Goal: Task Accomplishment & Management: Use online tool/utility

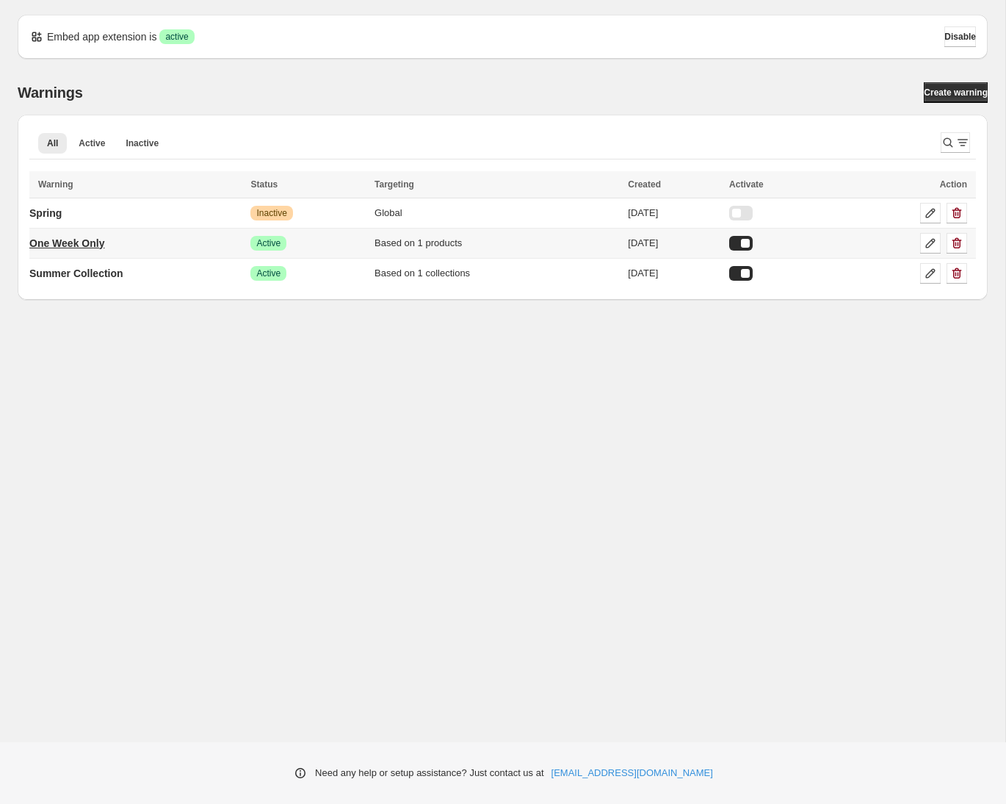
click at [72, 243] on p "One Week Only" at bounding box center [66, 243] width 75 height 15
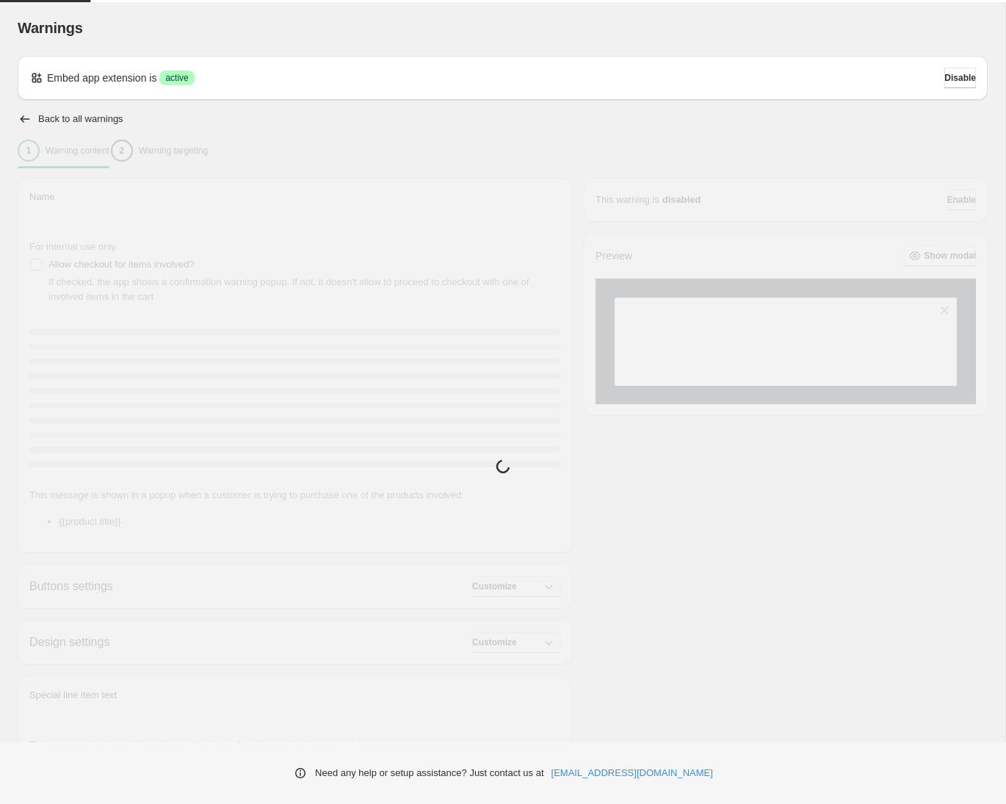
type input "**********"
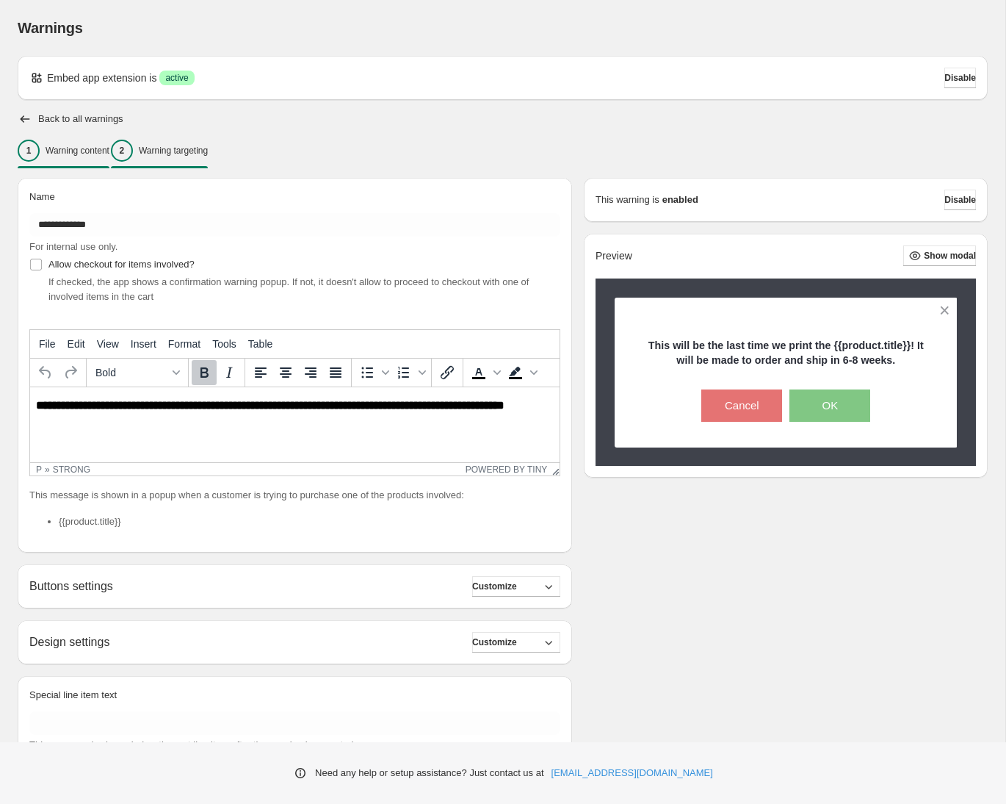
click at [167, 151] on div "2 Warning targeting" at bounding box center [159, 151] width 97 height 22
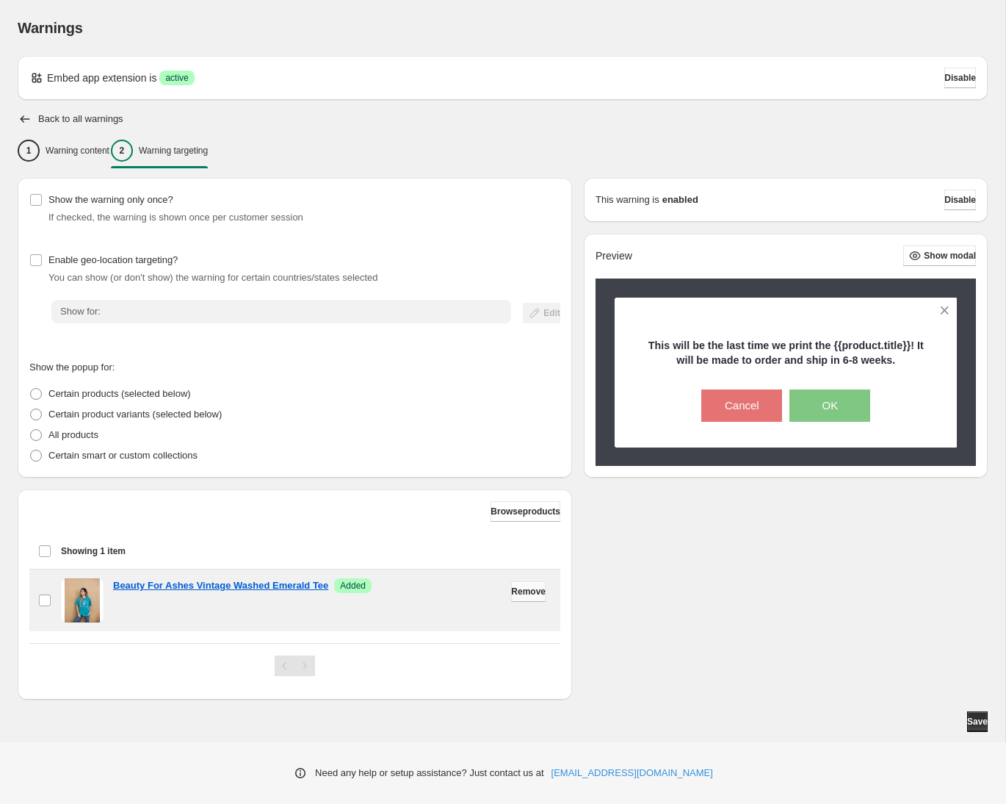
click at [536, 596] on span "Remove" at bounding box center [528, 591] width 35 height 12
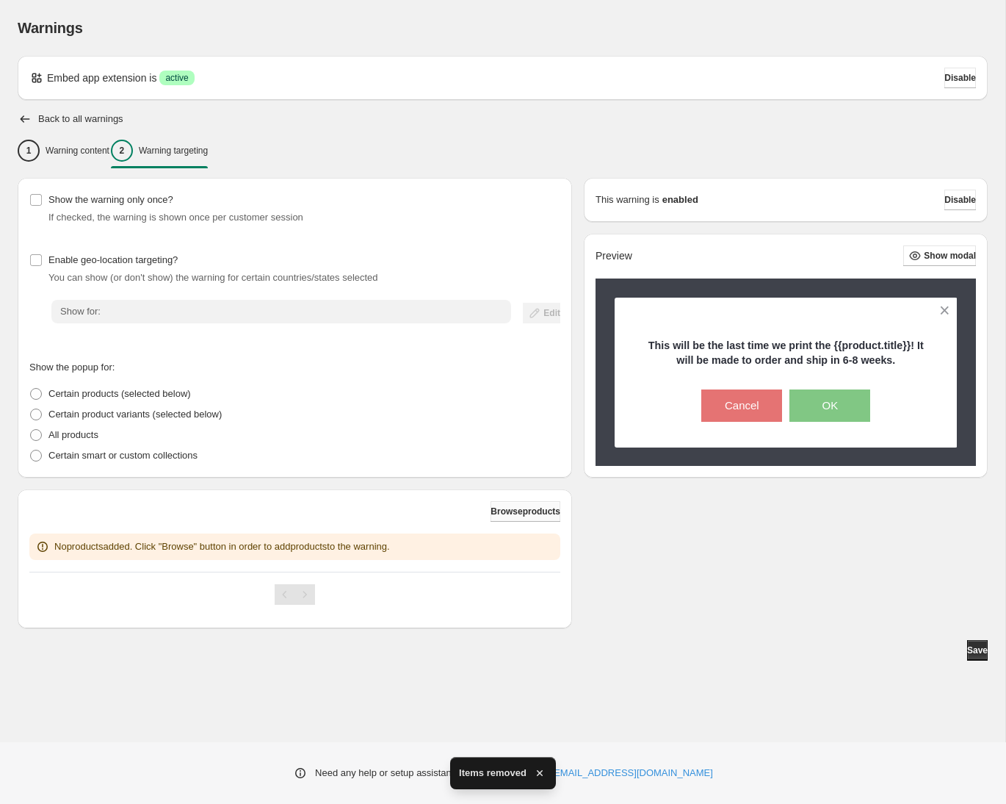
click at [504, 509] on span "Browse products" at bounding box center [526, 511] width 70 height 12
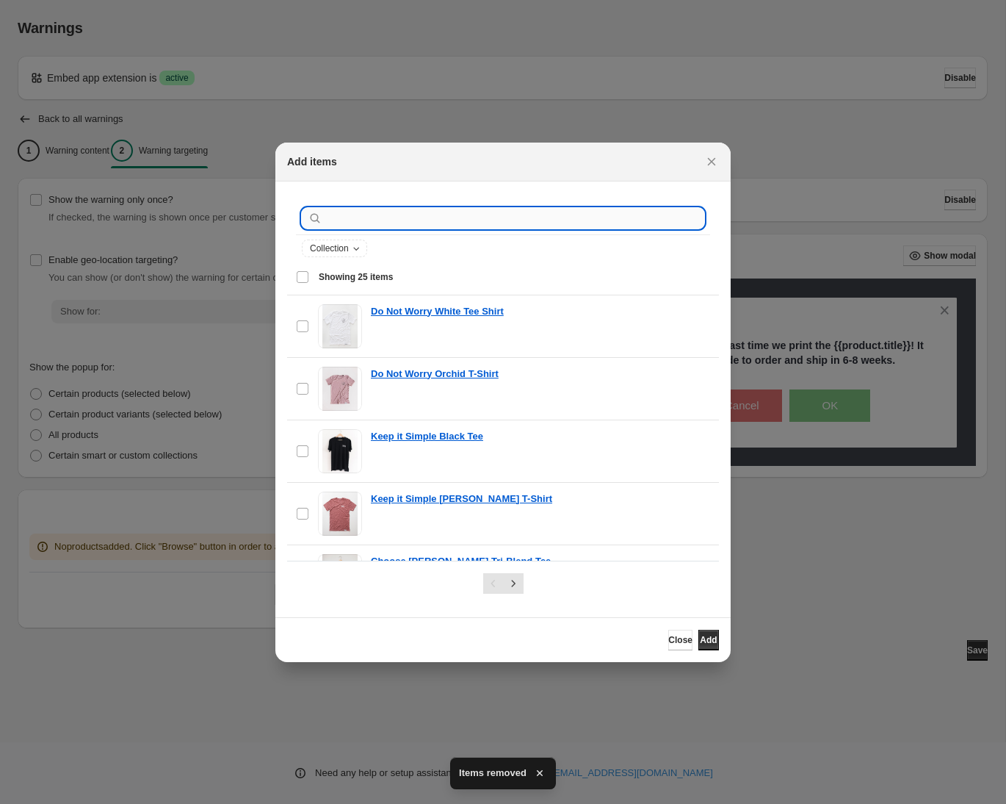
click at [371, 223] on input ":r1b:" at bounding box center [514, 218] width 379 height 21
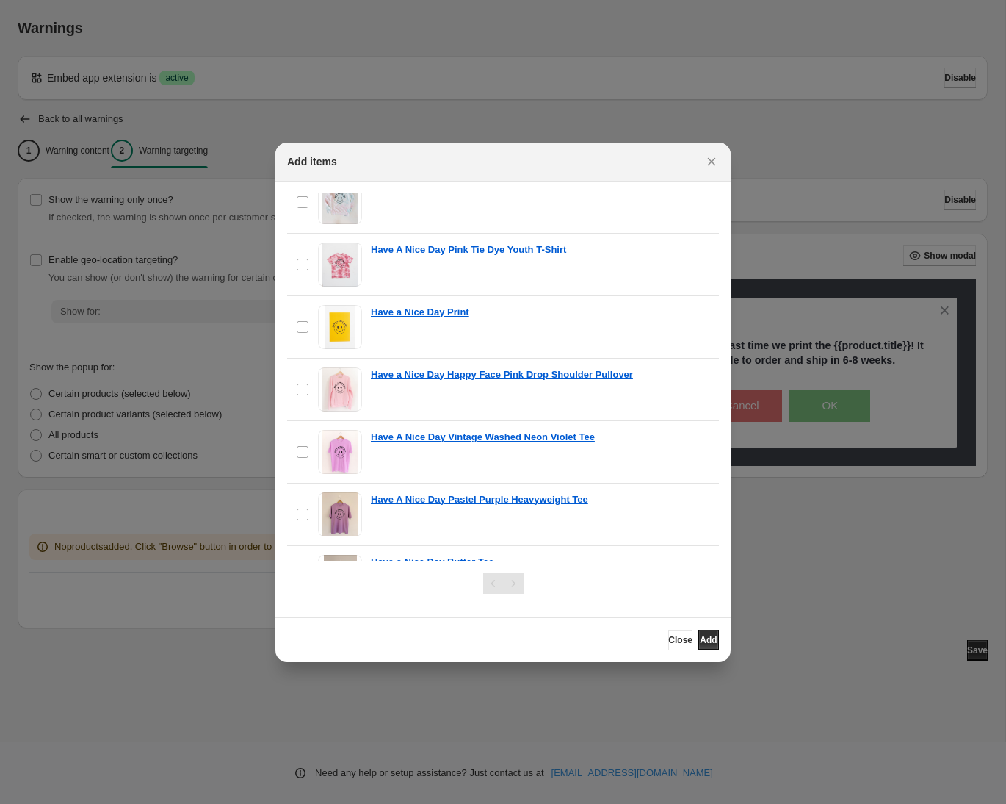
scroll to position [671, 0]
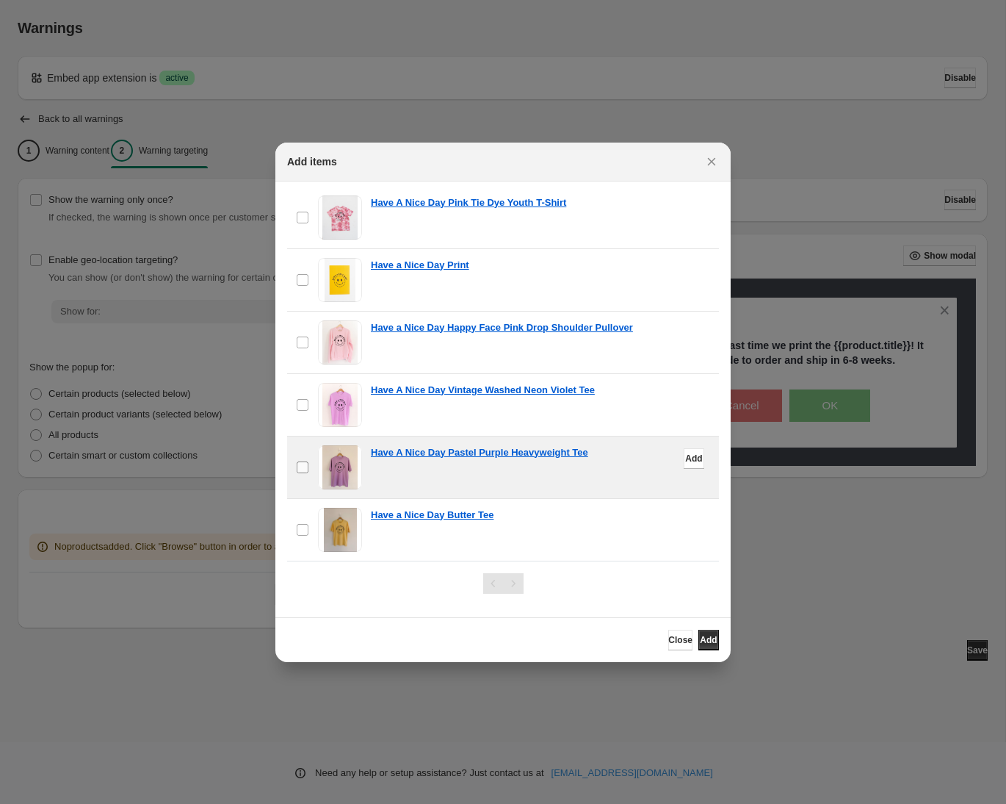
type input "**********"
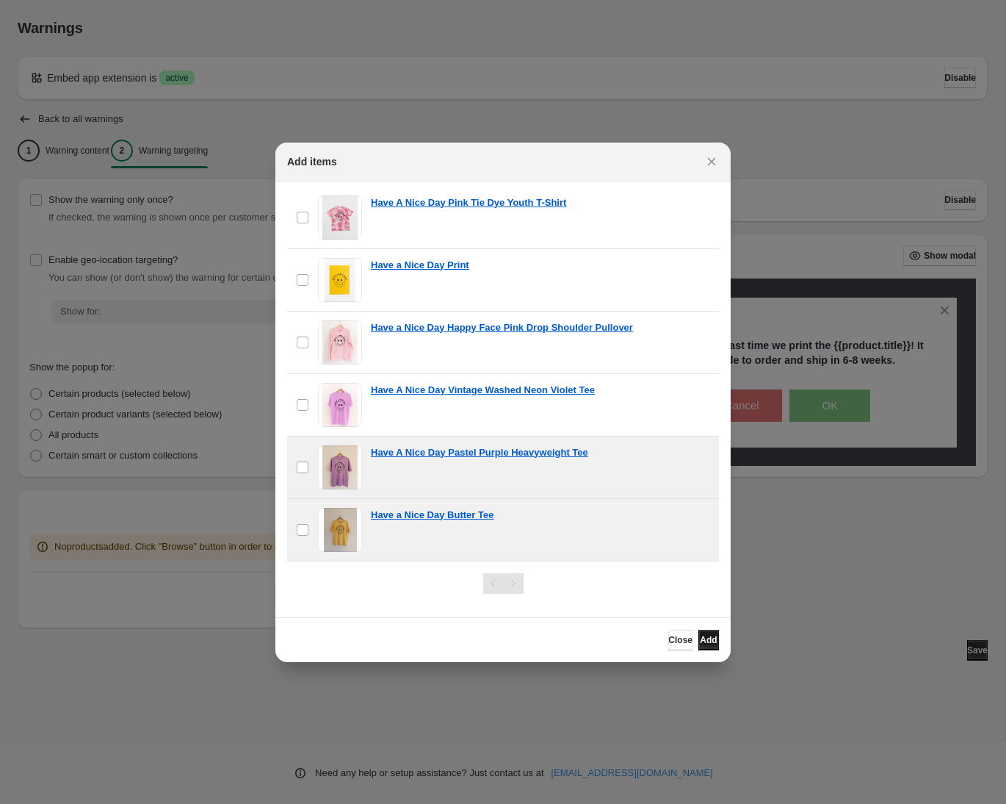
click at [709, 645] on button "Add" at bounding box center [709, 640] width 21 height 21
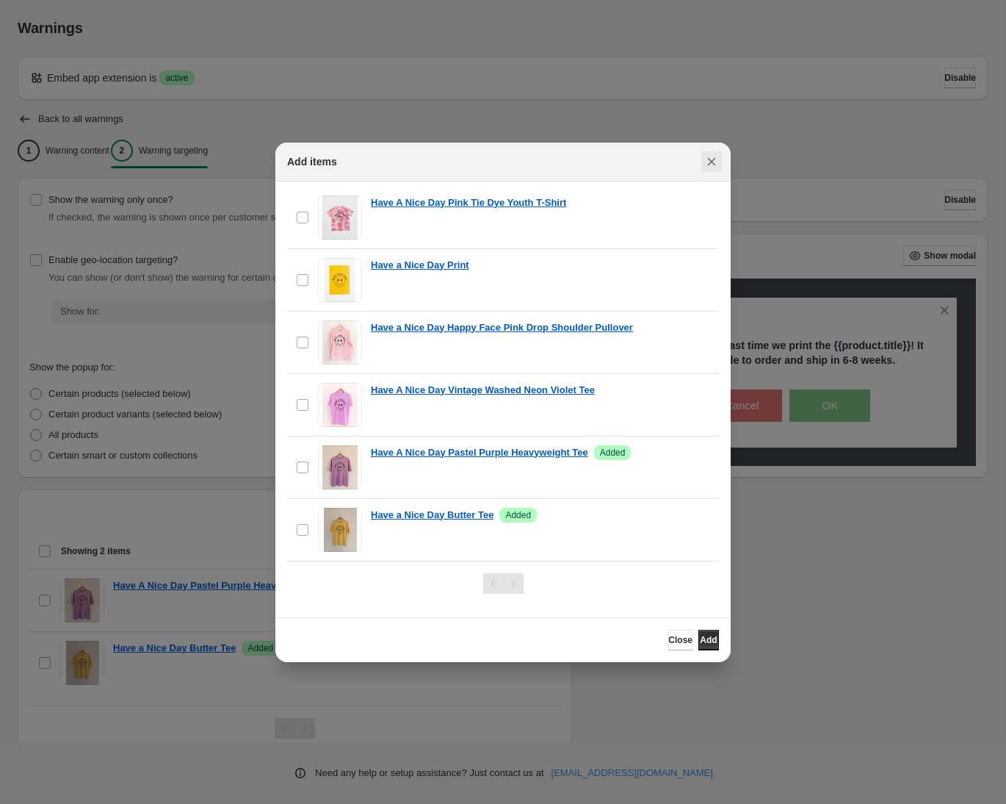
click at [718, 167] on icon "Close" at bounding box center [711, 161] width 15 height 15
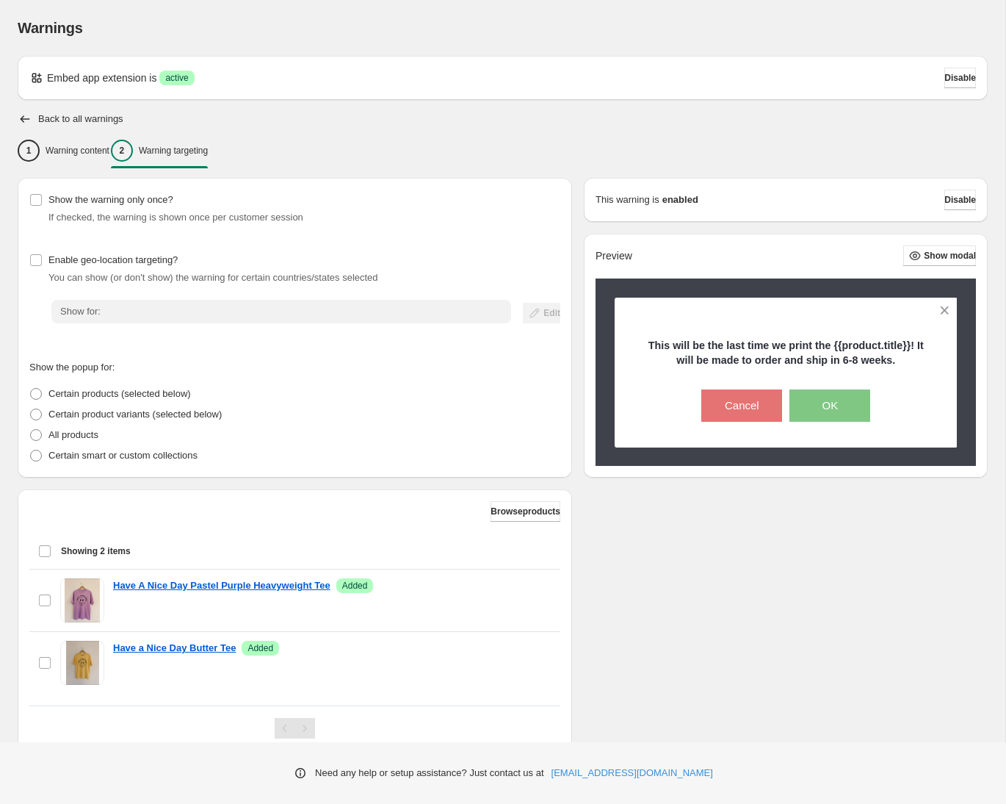
scroll to position [53, 0]
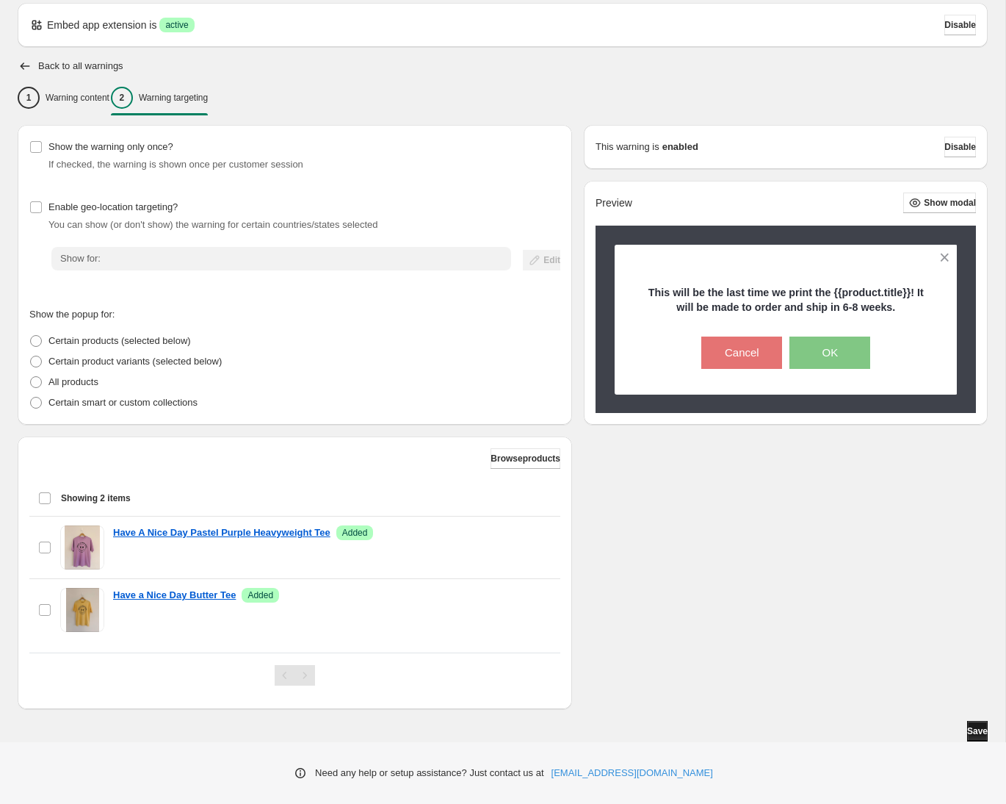
click at [981, 724] on button "Save" at bounding box center [977, 731] width 21 height 21
